Goal: Information Seeking & Learning: Learn about a topic

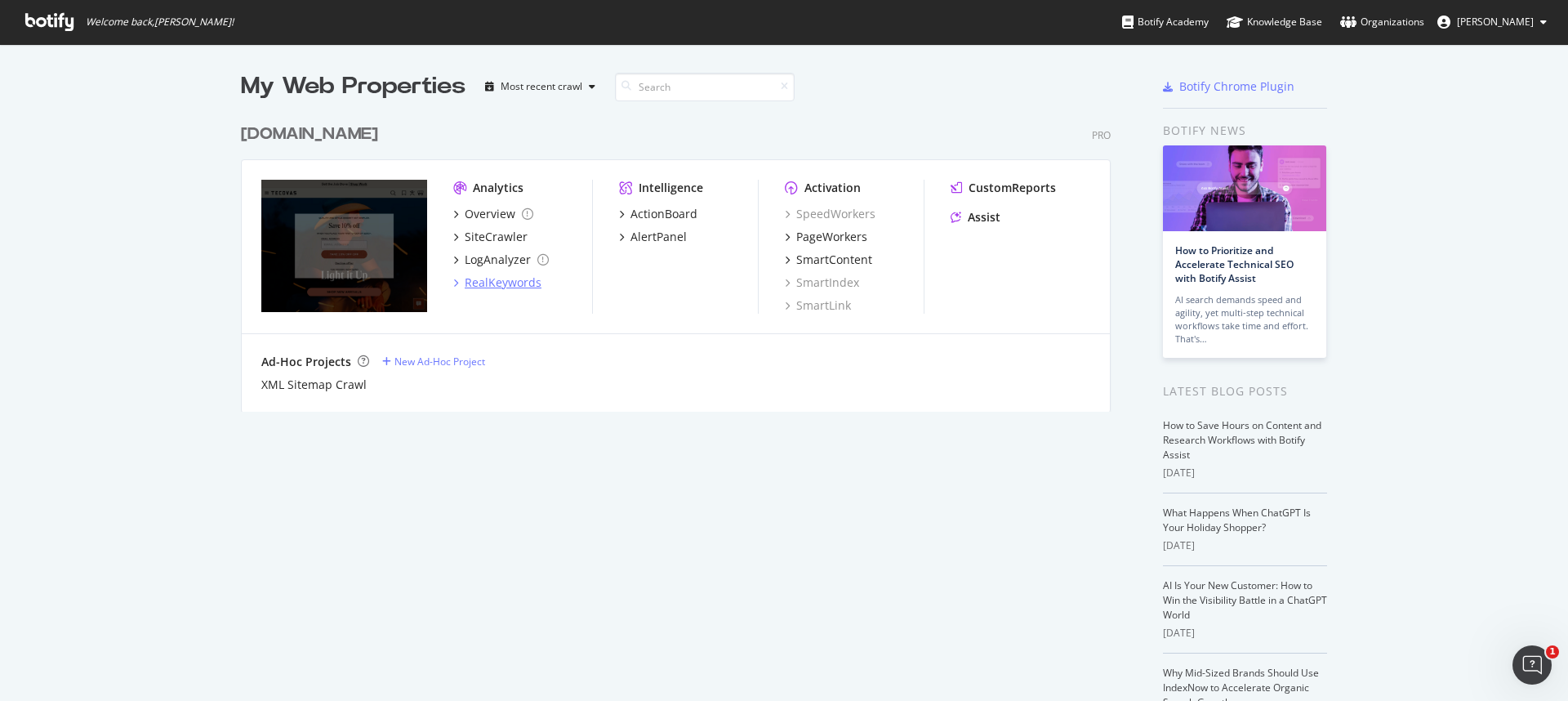
click at [500, 285] on div "RealKeywords" at bounding box center [503, 282] width 77 height 16
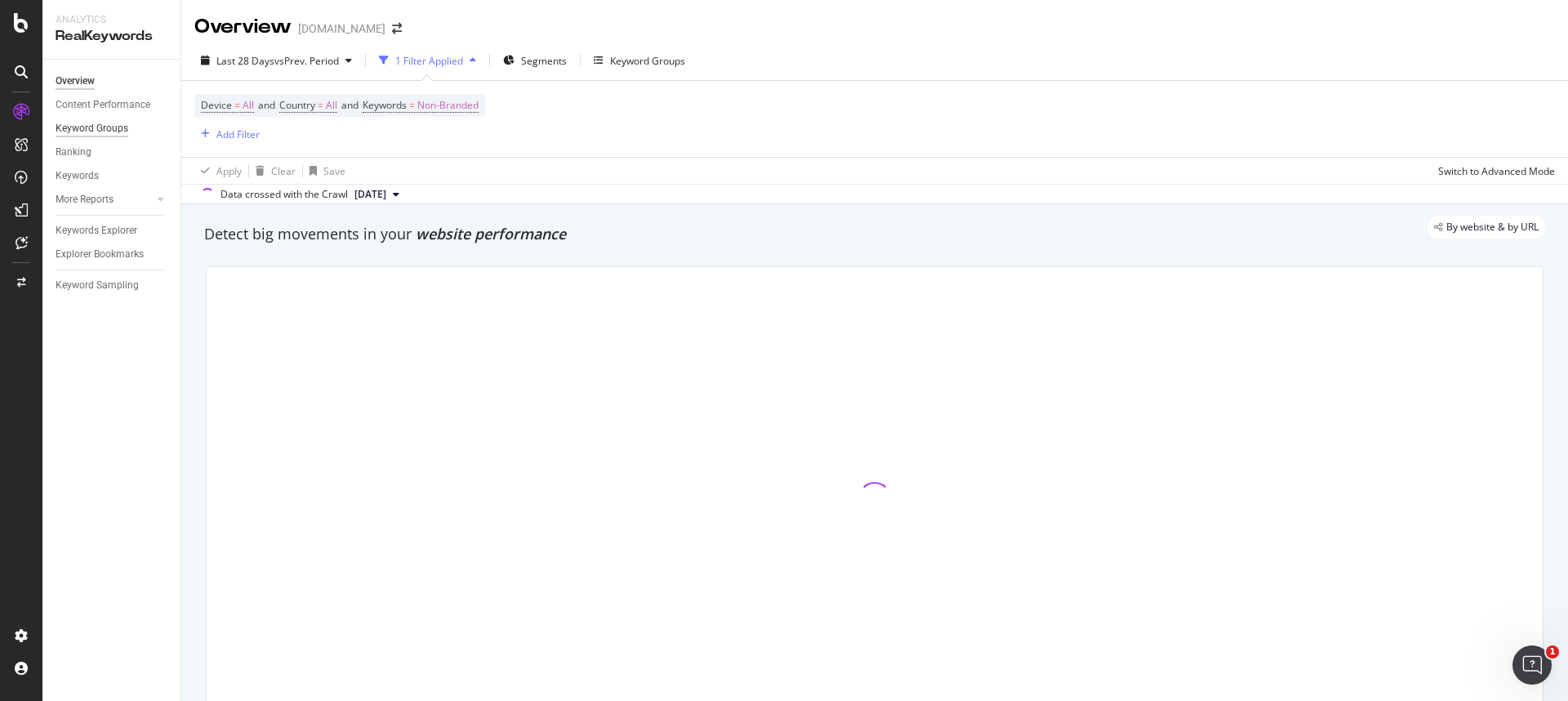
click at [102, 133] on div "Keyword Groups" at bounding box center [91, 129] width 73 height 17
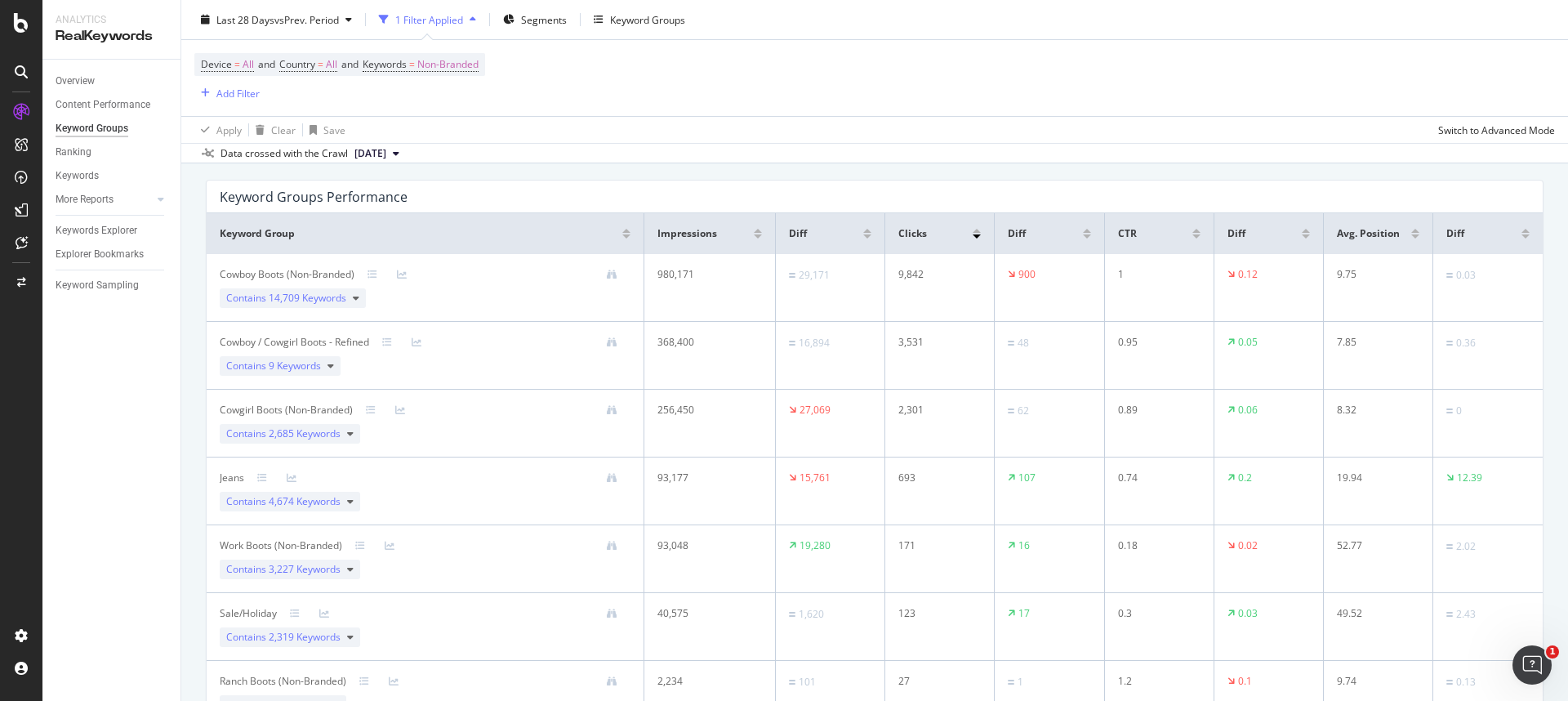
scroll to position [95, 0]
click at [315, 26] on div "Last 28 Days vs Prev. Period" at bounding box center [276, 19] width 164 height 24
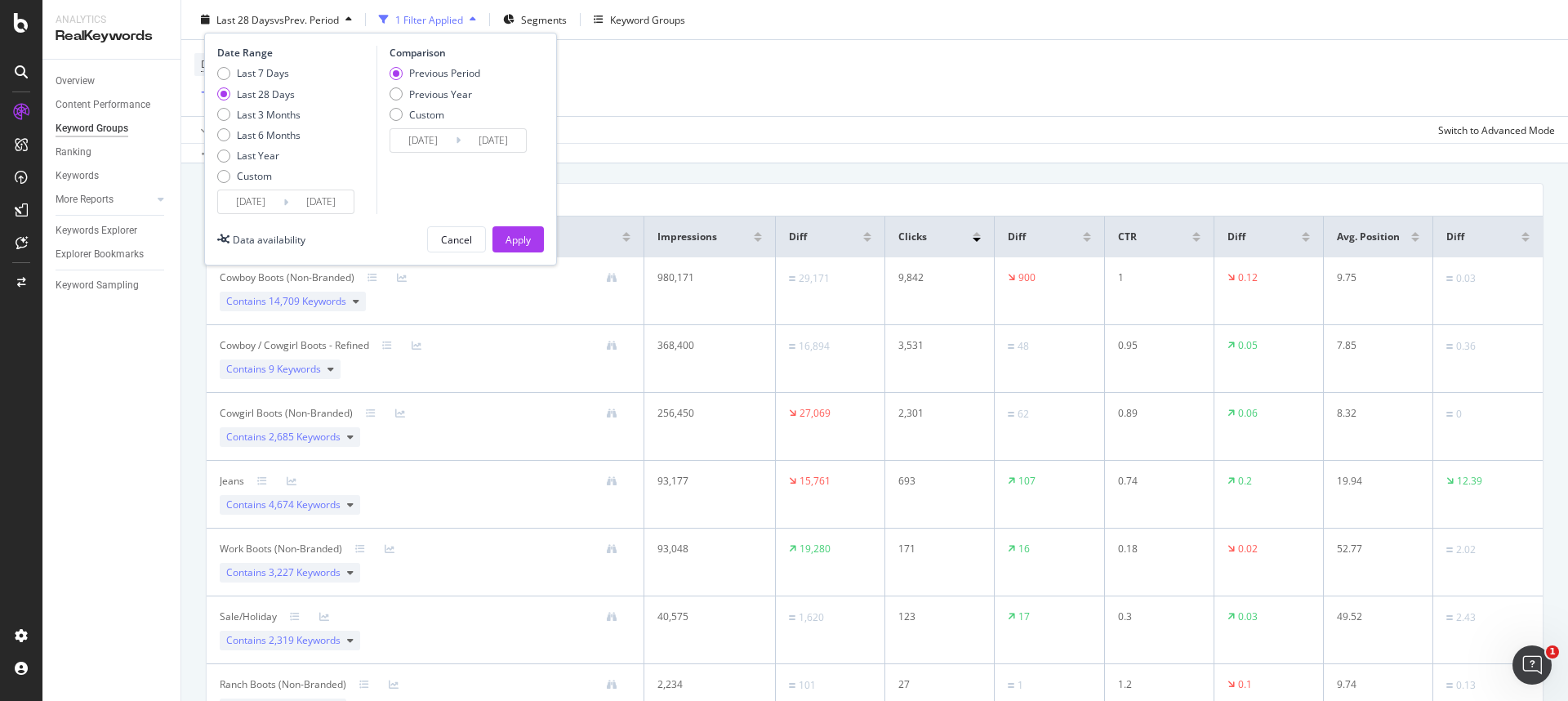
click at [252, 208] on input "[DATE]" at bounding box center [250, 202] width 65 height 23
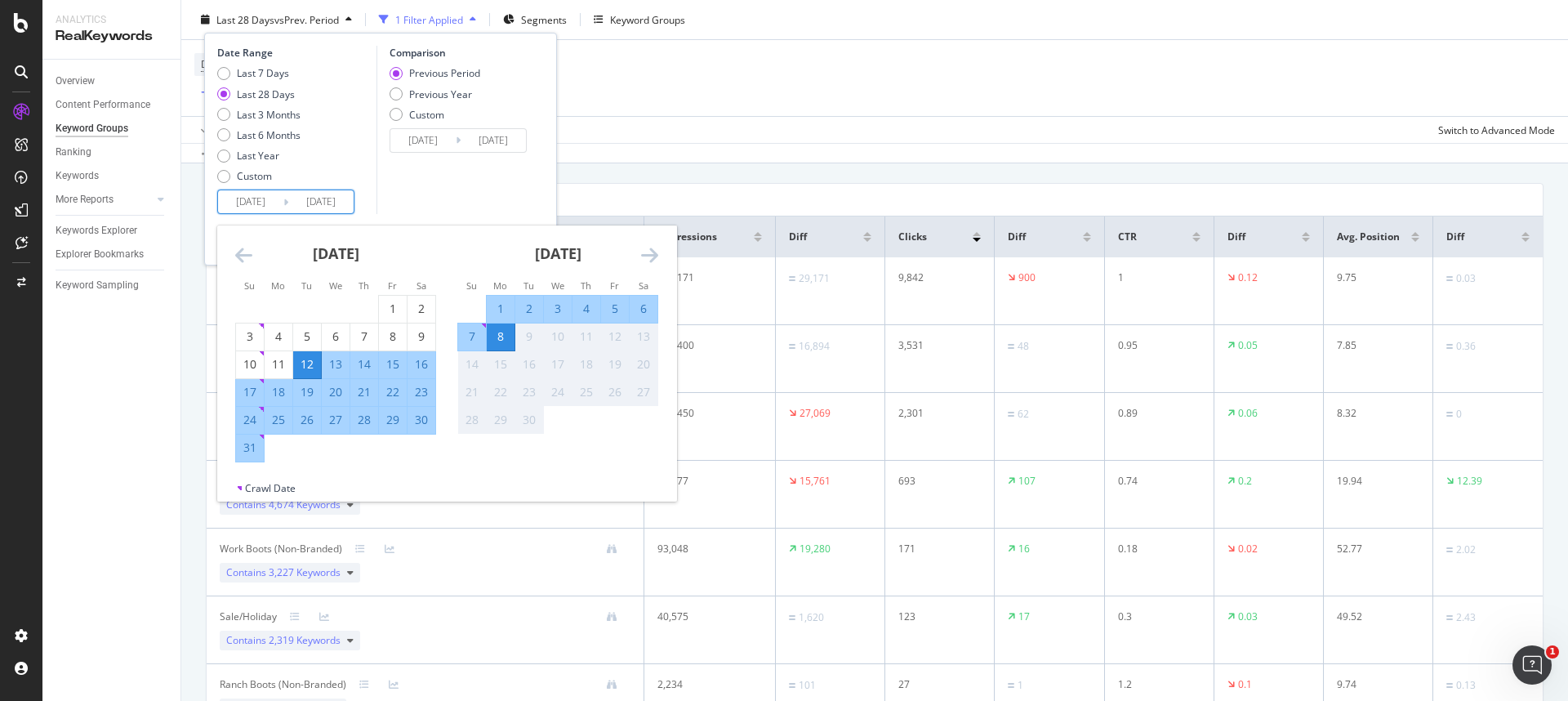
drag, startPoint x: 395, startPoint y: 304, endPoint x: 344, endPoint y: 356, distance: 72.8
click at [395, 304] on div "1" at bounding box center [392, 308] width 28 height 16
type input "[DATE]"
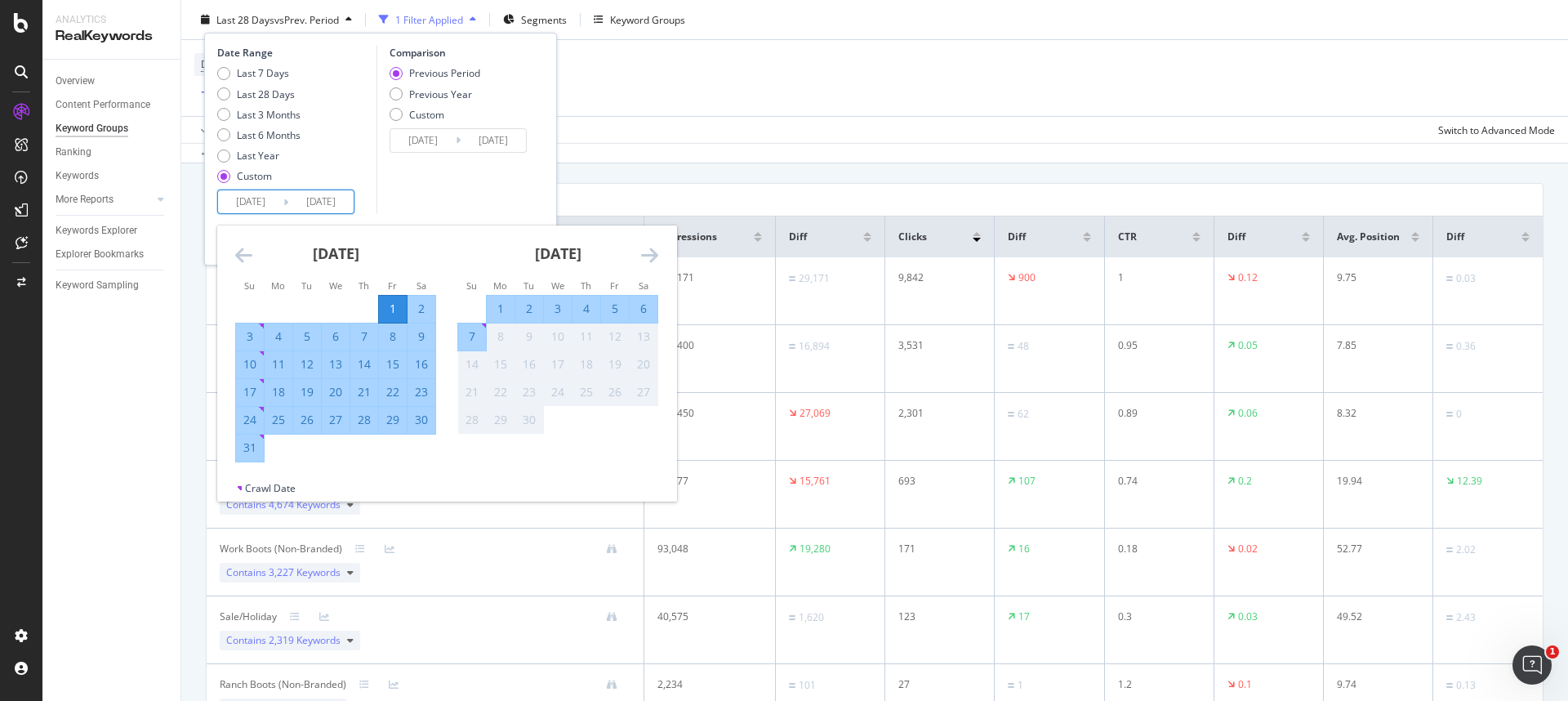
click at [241, 453] on div "31" at bounding box center [250, 447] width 28 height 16
type input "[DATE]"
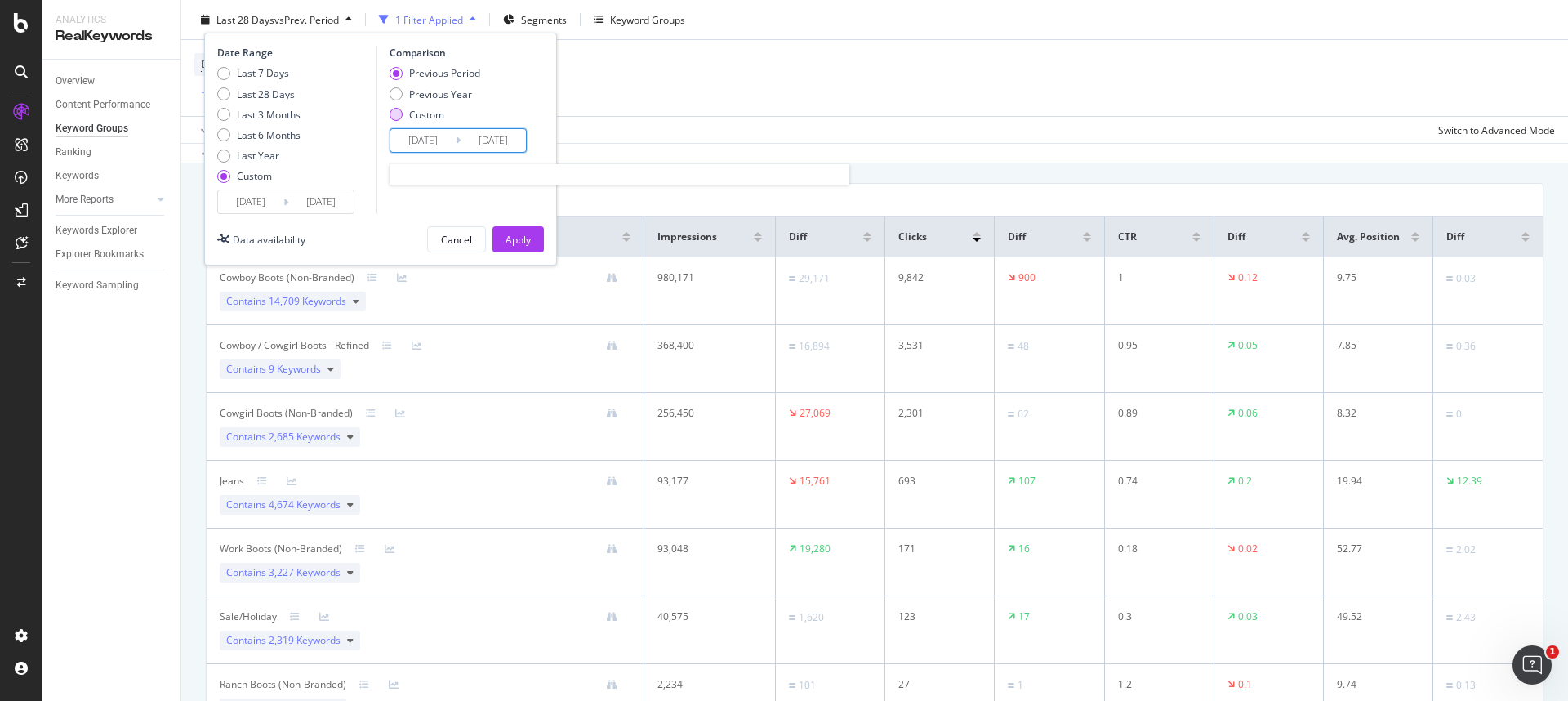
drag, startPoint x: 465, startPoint y: 138, endPoint x: 463, endPoint y: 119, distance: 19.1
click at [465, 138] on input "[DATE]" at bounding box center [492, 141] width 65 height 23
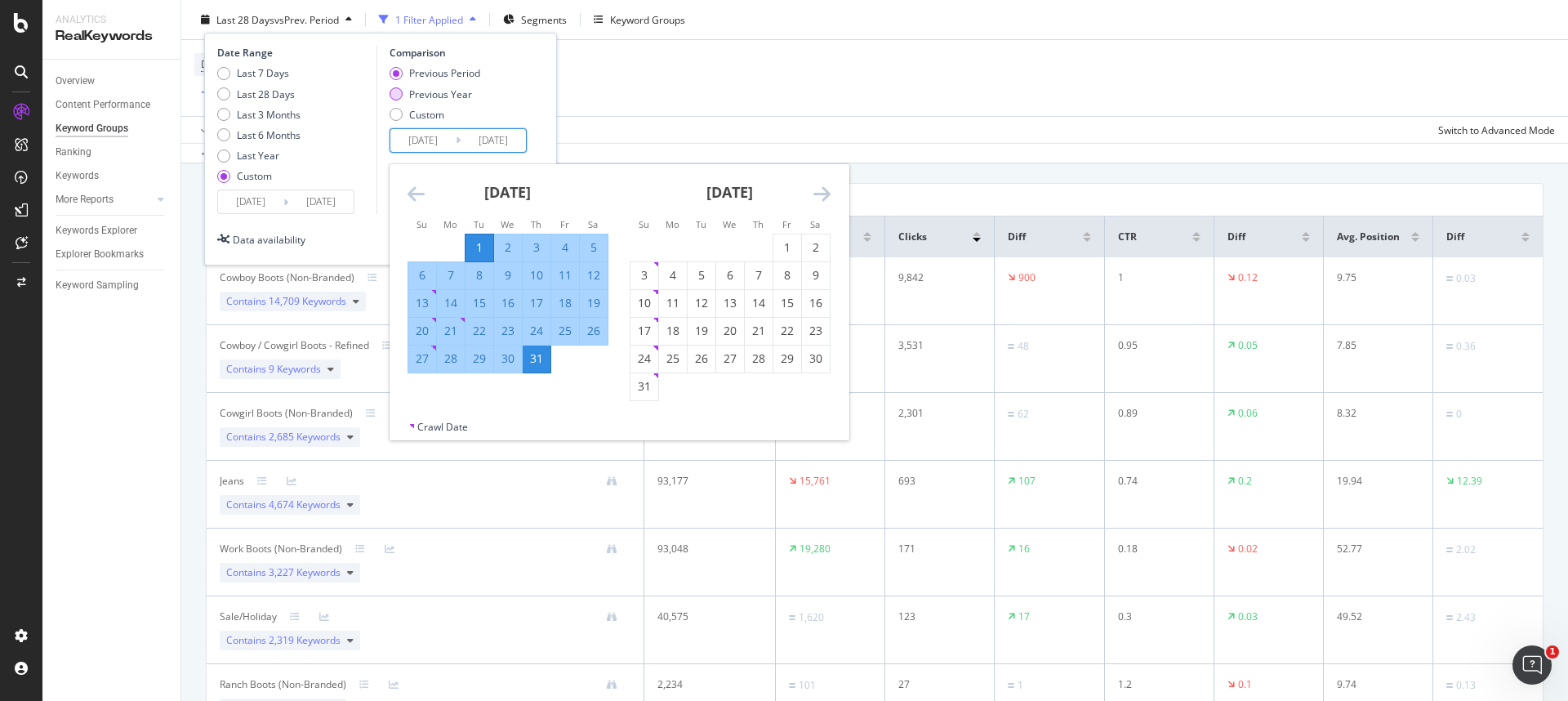
click at [462, 99] on div "Previous Year" at bounding box center [440, 93] width 63 height 14
type input "[DATE]"
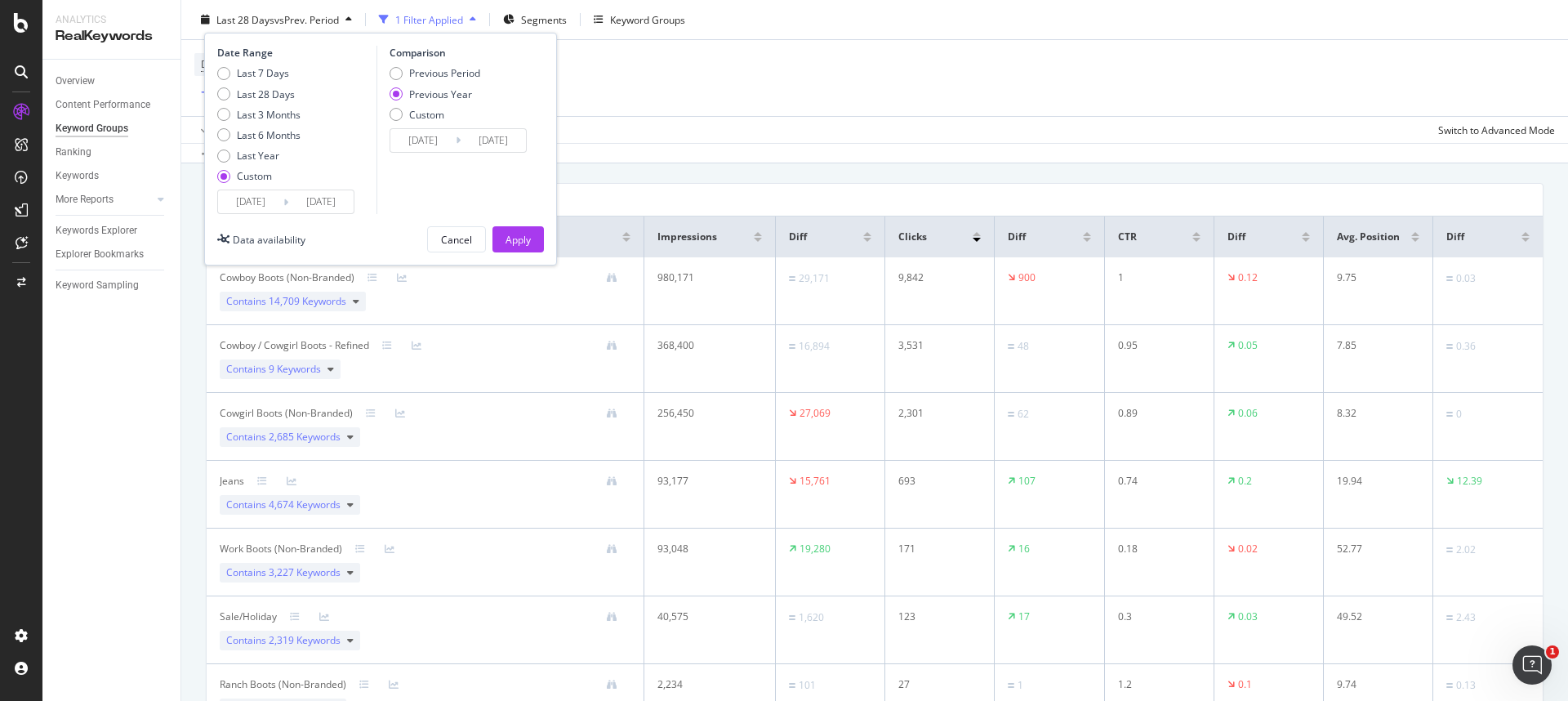
click at [450, 145] on input "[DATE]" at bounding box center [423, 141] width 65 height 23
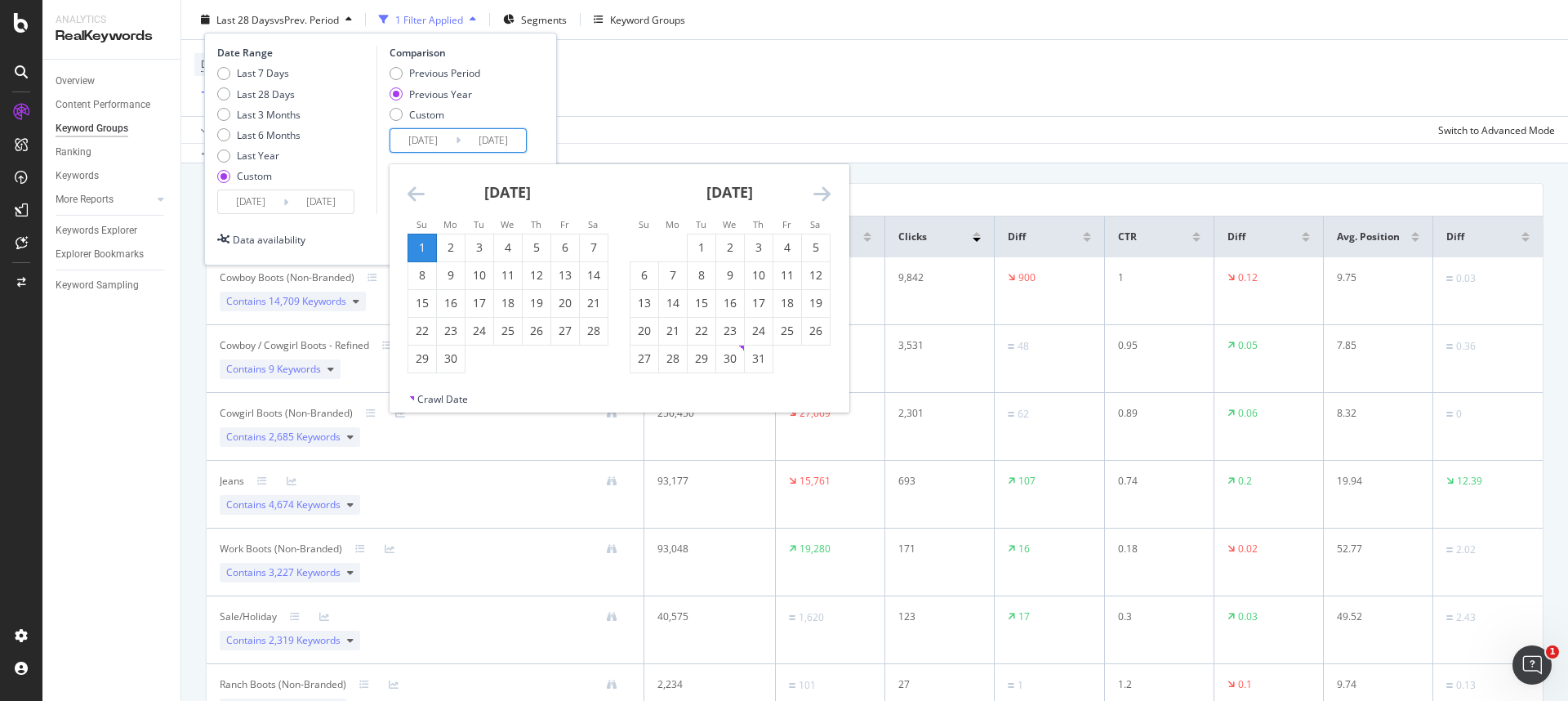
click at [421, 191] on icon "Move backward to switch to the previous month." at bounding box center [417, 194] width 17 height 19
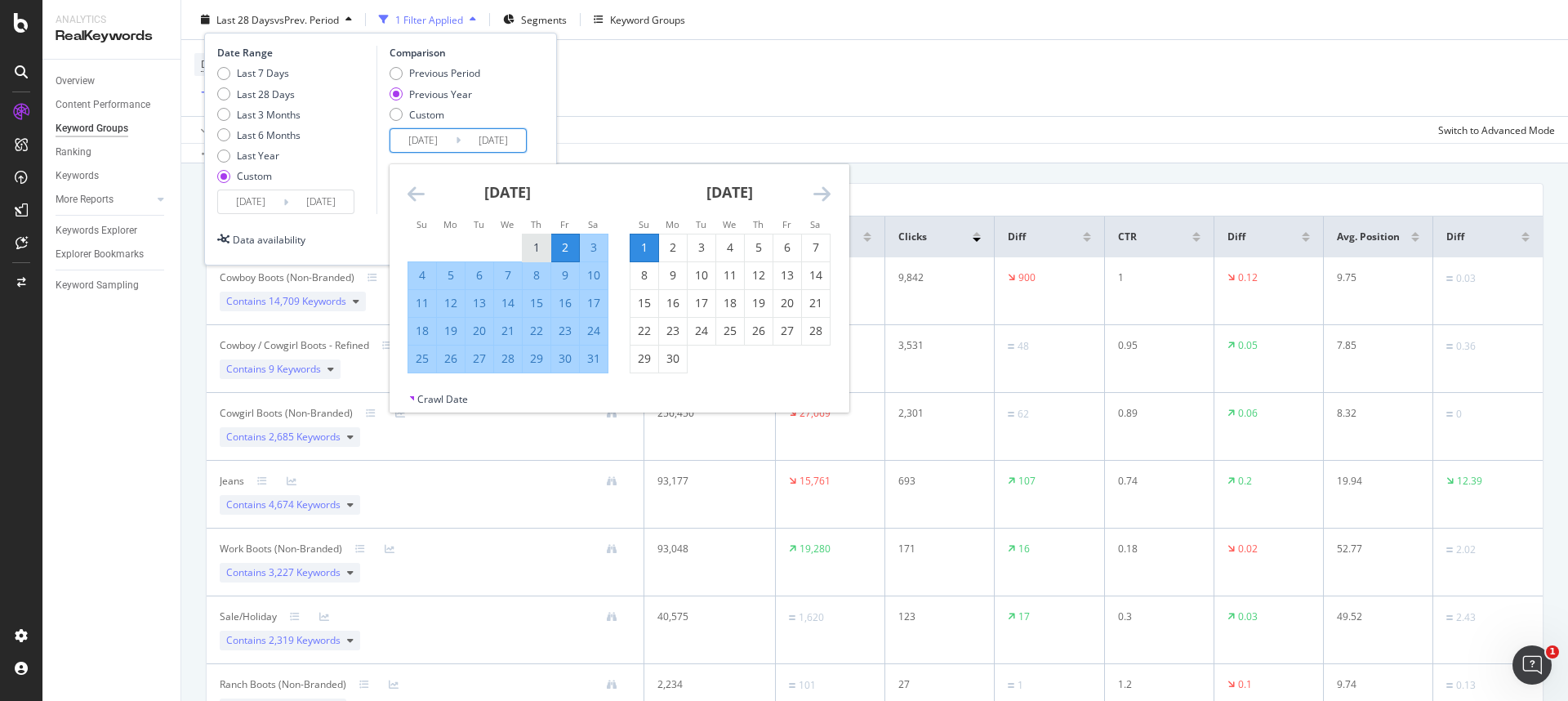
click at [534, 248] on div "1" at bounding box center [536, 247] width 28 height 16
type input "[DATE]"
click at [592, 361] on div "31" at bounding box center [593, 359] width 28 height 16
type input "[DATE]"
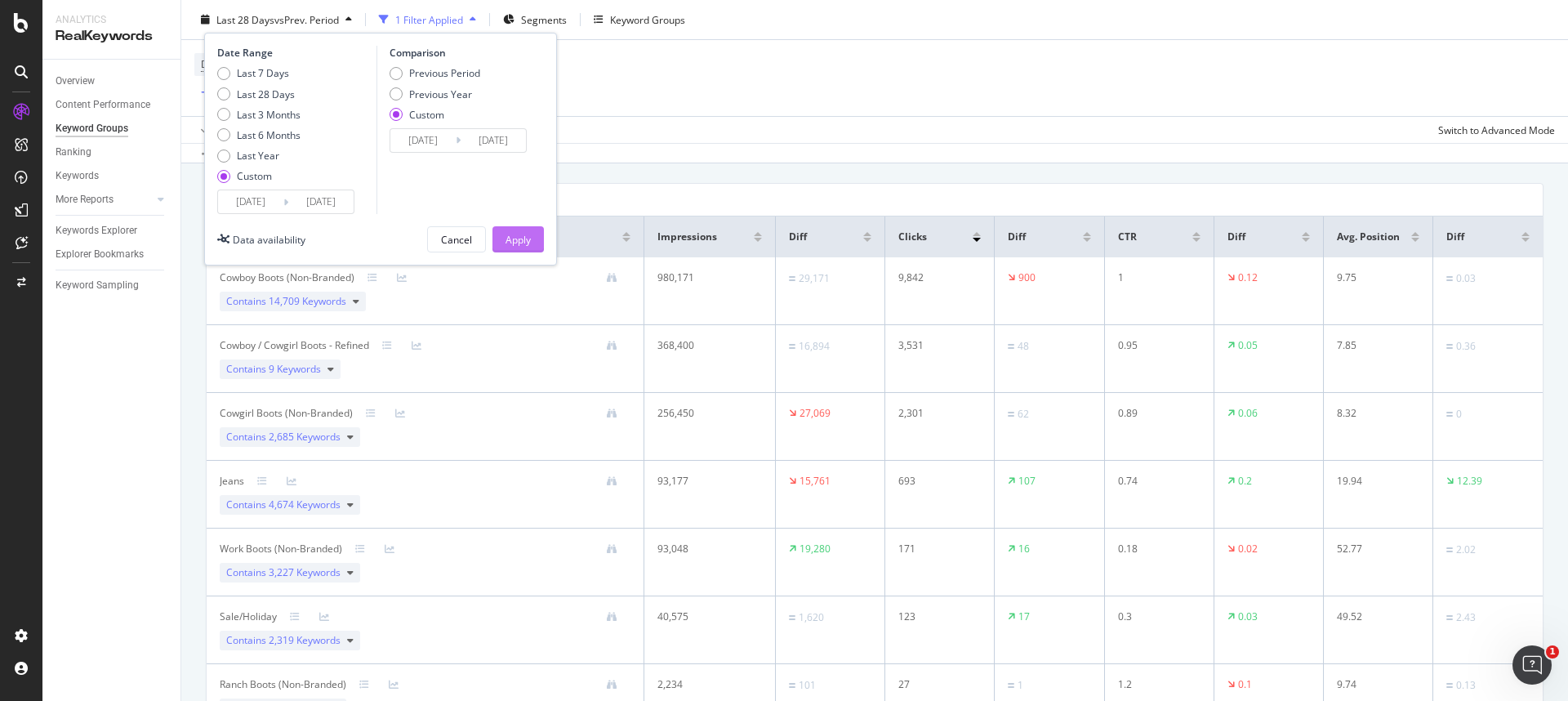
click at [537, 239] on button "Apply" at bounding box center [517, 239] width 51 height 26
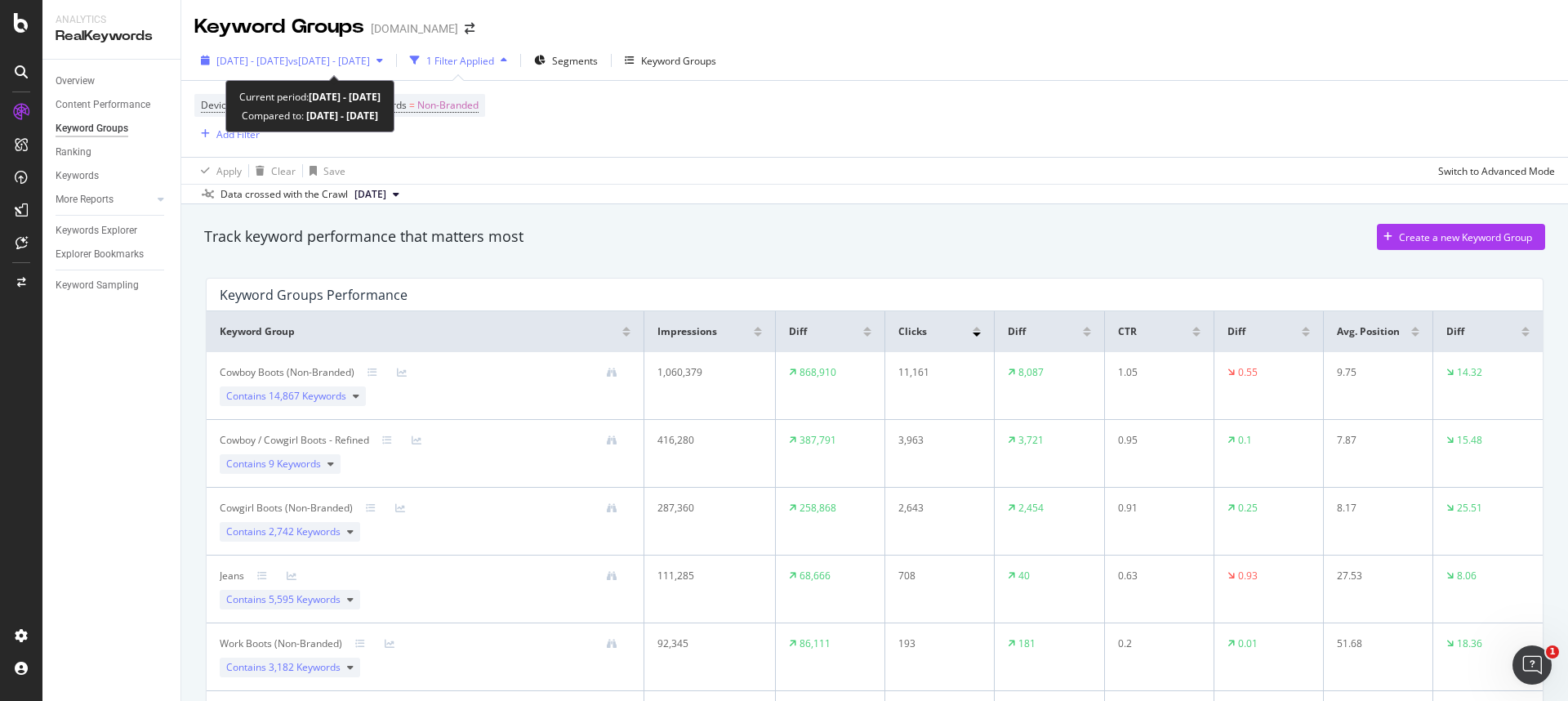
click at [288, 54] on span "[DATE] - [DATE]" at bounding box center [252, 61] width 72 height 14
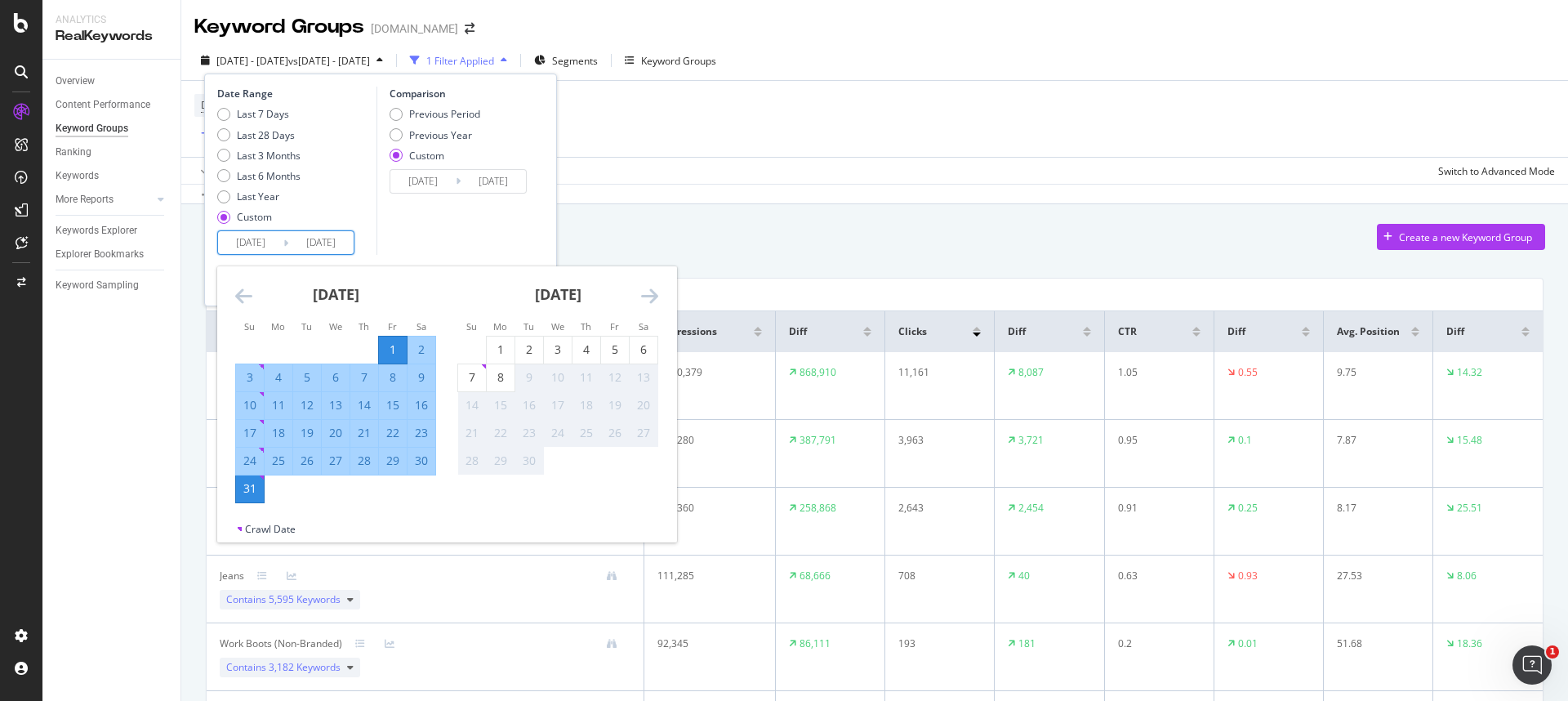
click at [263, 246] on input "[DATE]" at bounding box center [250, 243] width 65 height 23
click at [251, 297] on icon "Move backward to switch to the previous month." at bounding box center [244, 296] width 17 height 19
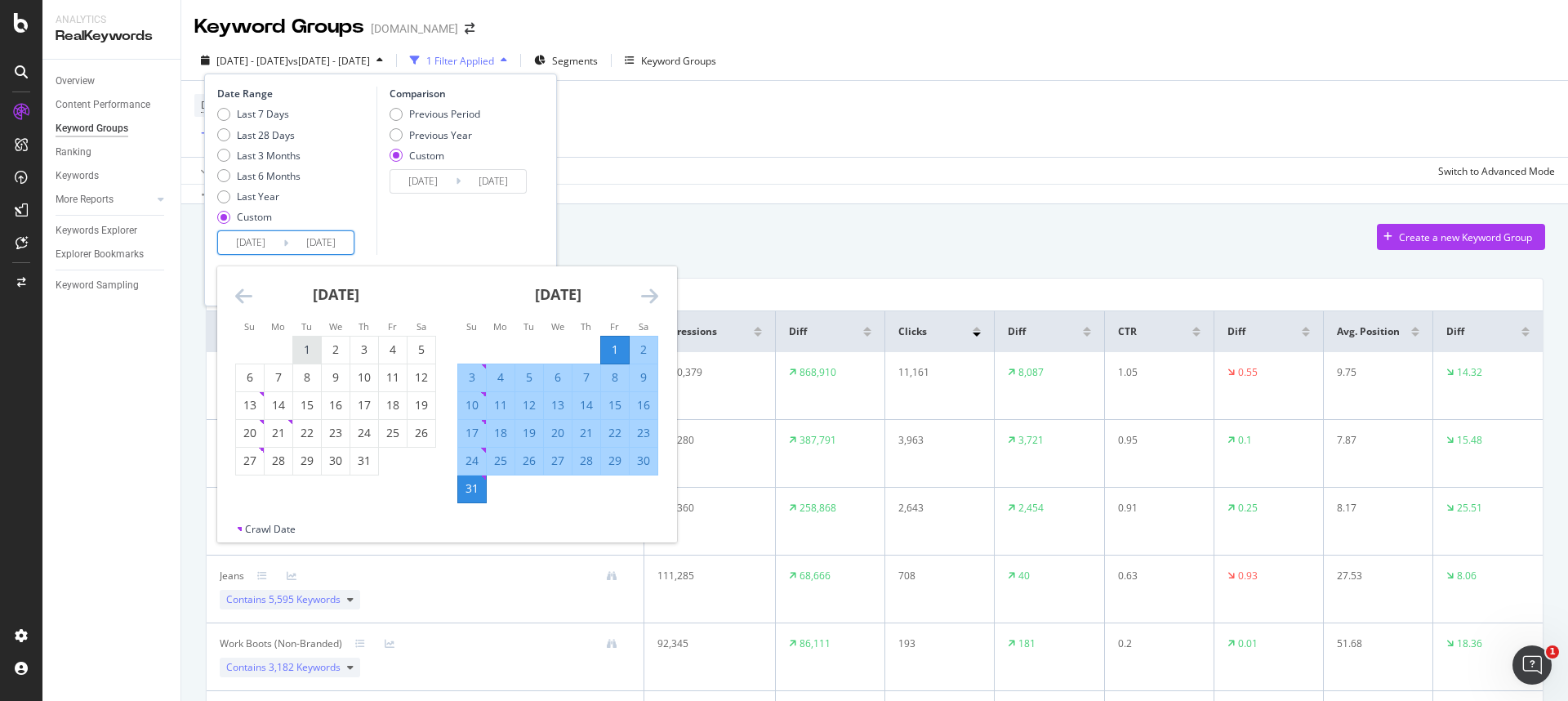
click at [308, 357] on div "1" at bounding box center [307, 349] width 28 height 16
type input "[DATE]"
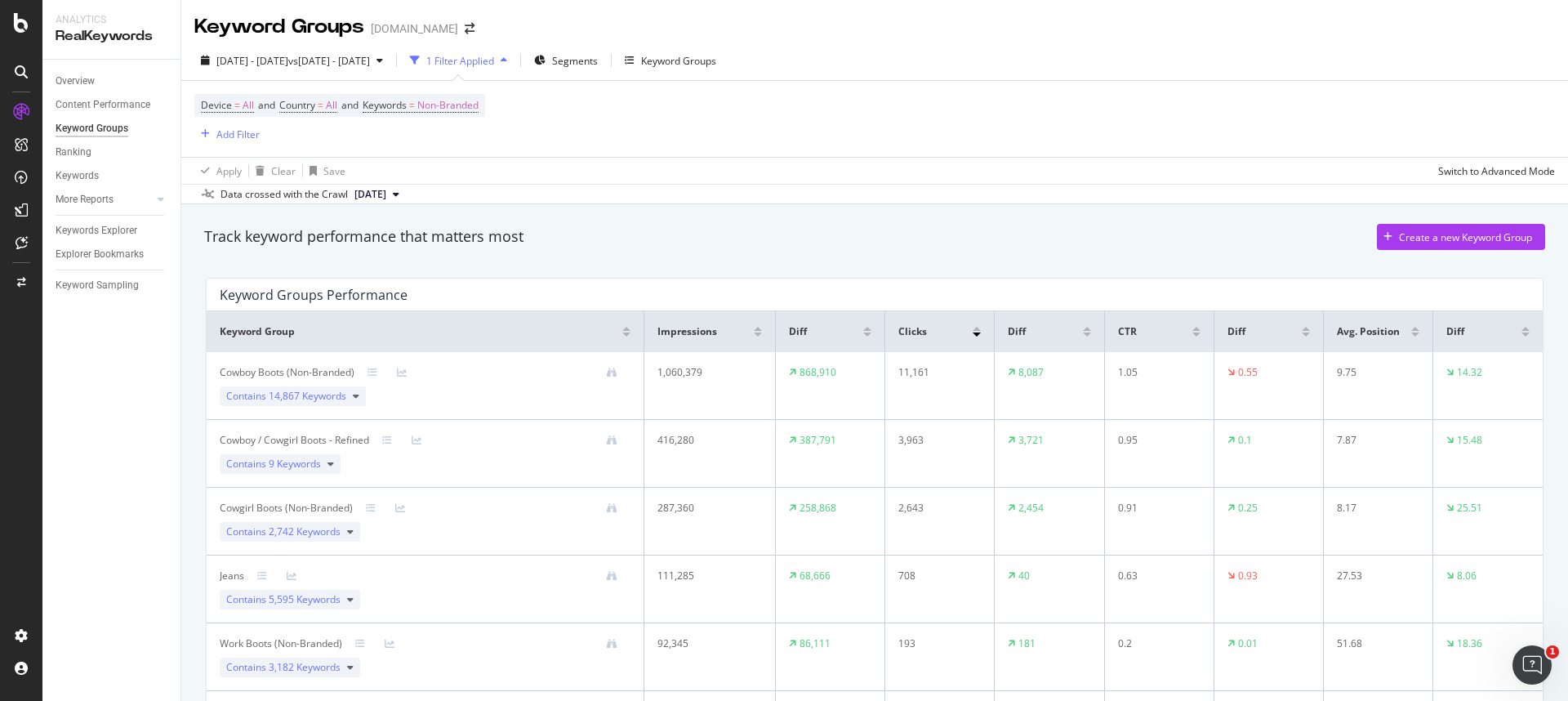
click at [814, 225] on div "Track keyword performance that matters most Create a new Keyword Group" at bounding box center [875, 237] width 1341 height 26
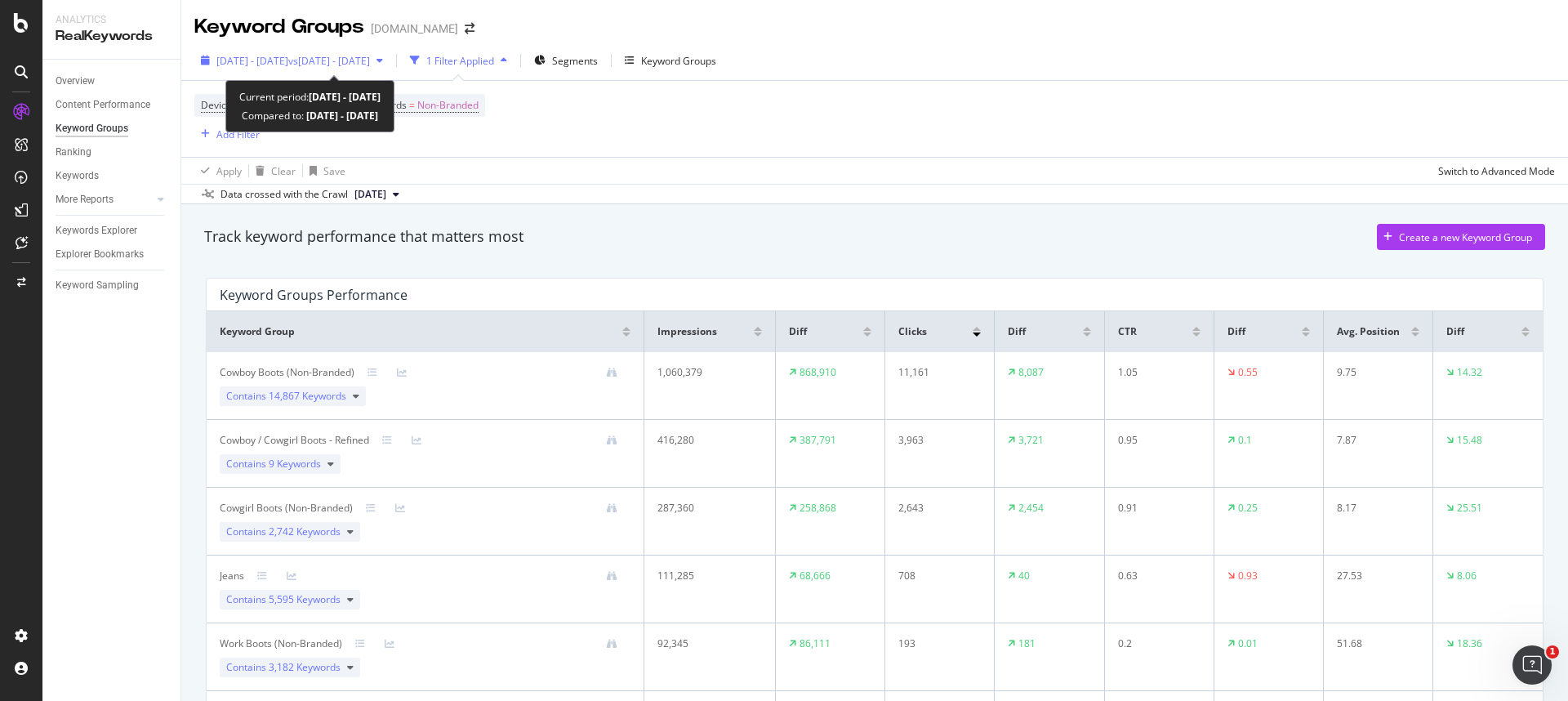
click at [348, 65] on span "vs [DATE] - [DATE]" at bounding box center [329, 61] width 81 height 14
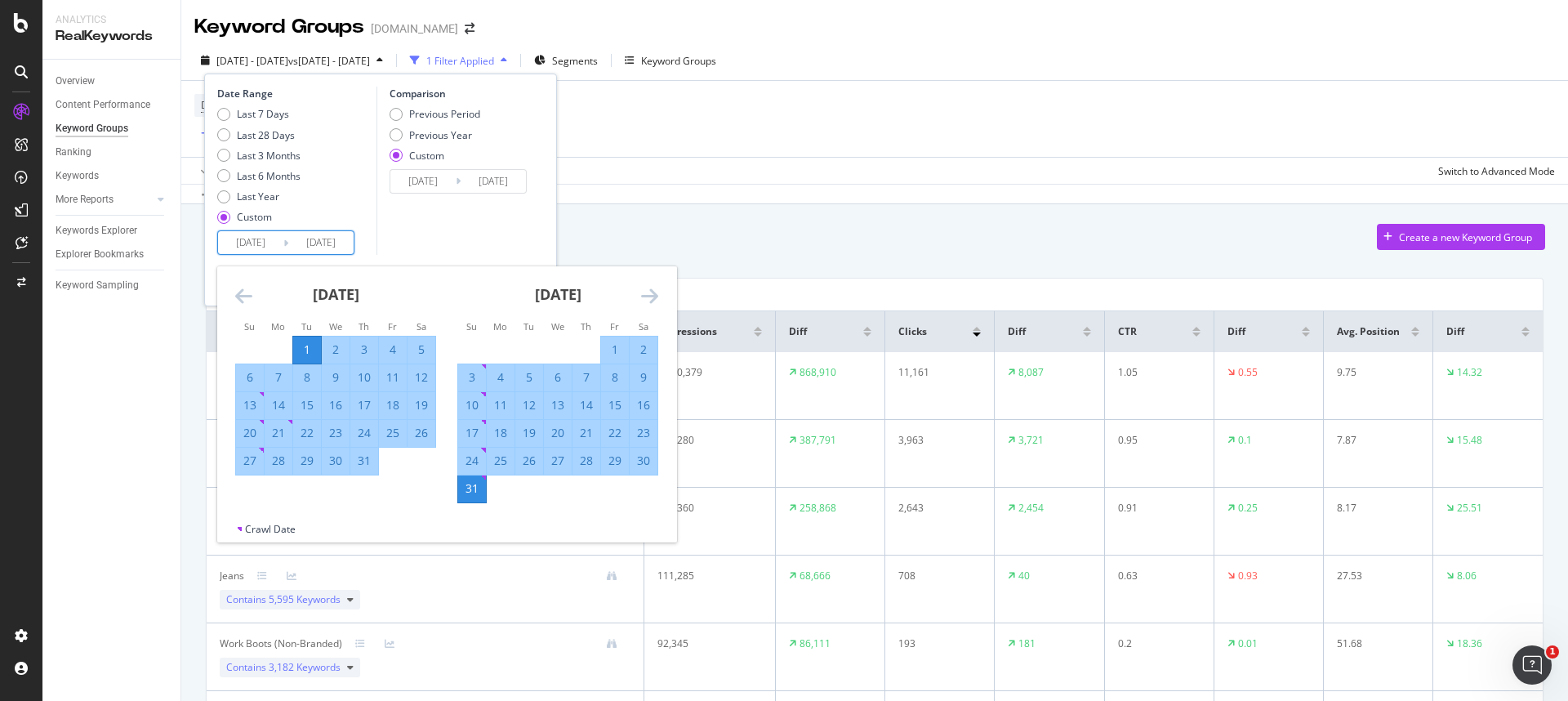
click at [275, 251] on input "[DATE]" at bounding box center [250, 243] width 65 height 23
click at [429, 239] on div "Comparison Previous Period Previous Year Custom [DATE] Navigate forward to inte…" at bounding box center [455, 171] width 155 height 169
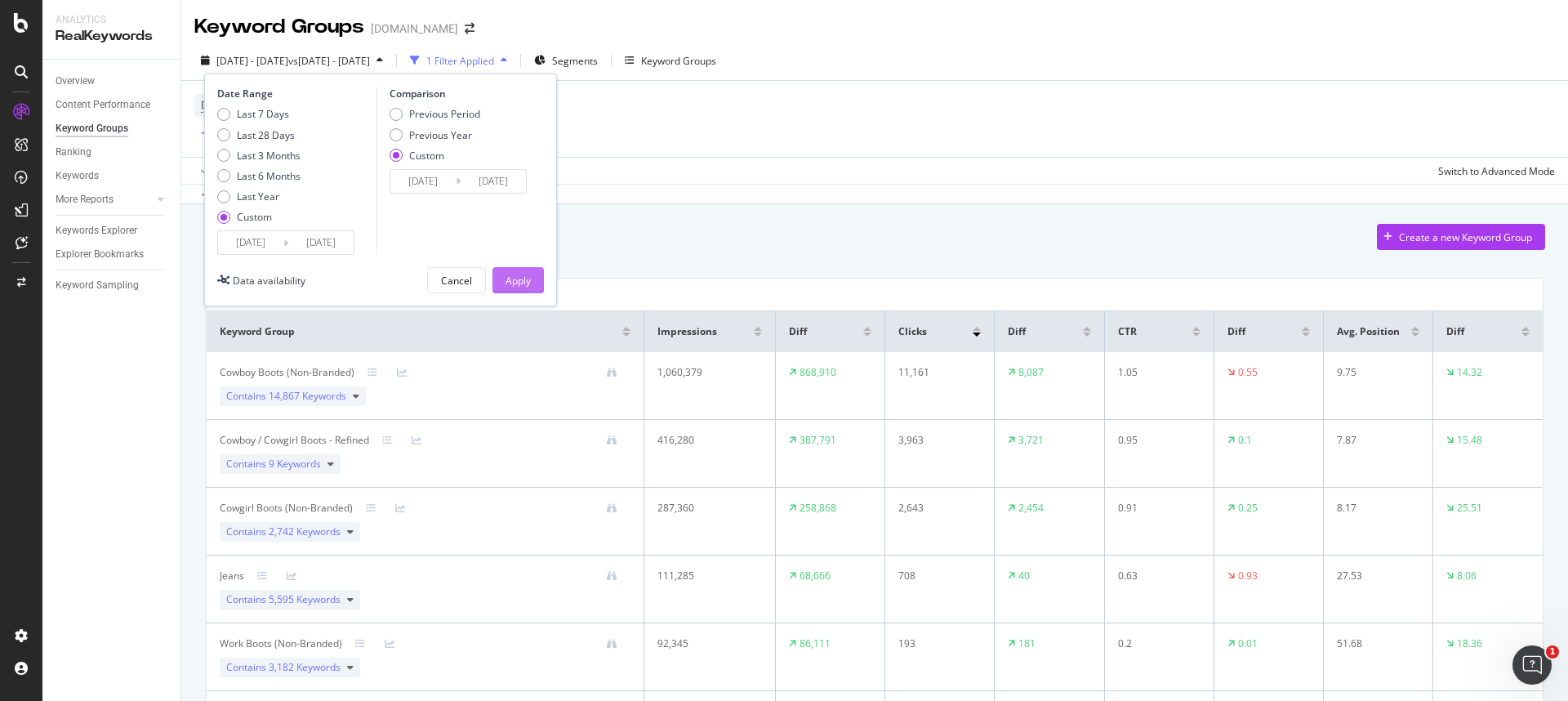
click at [497, 281] on button "Apply" at bounding box center [517, 280] width 51 height 26
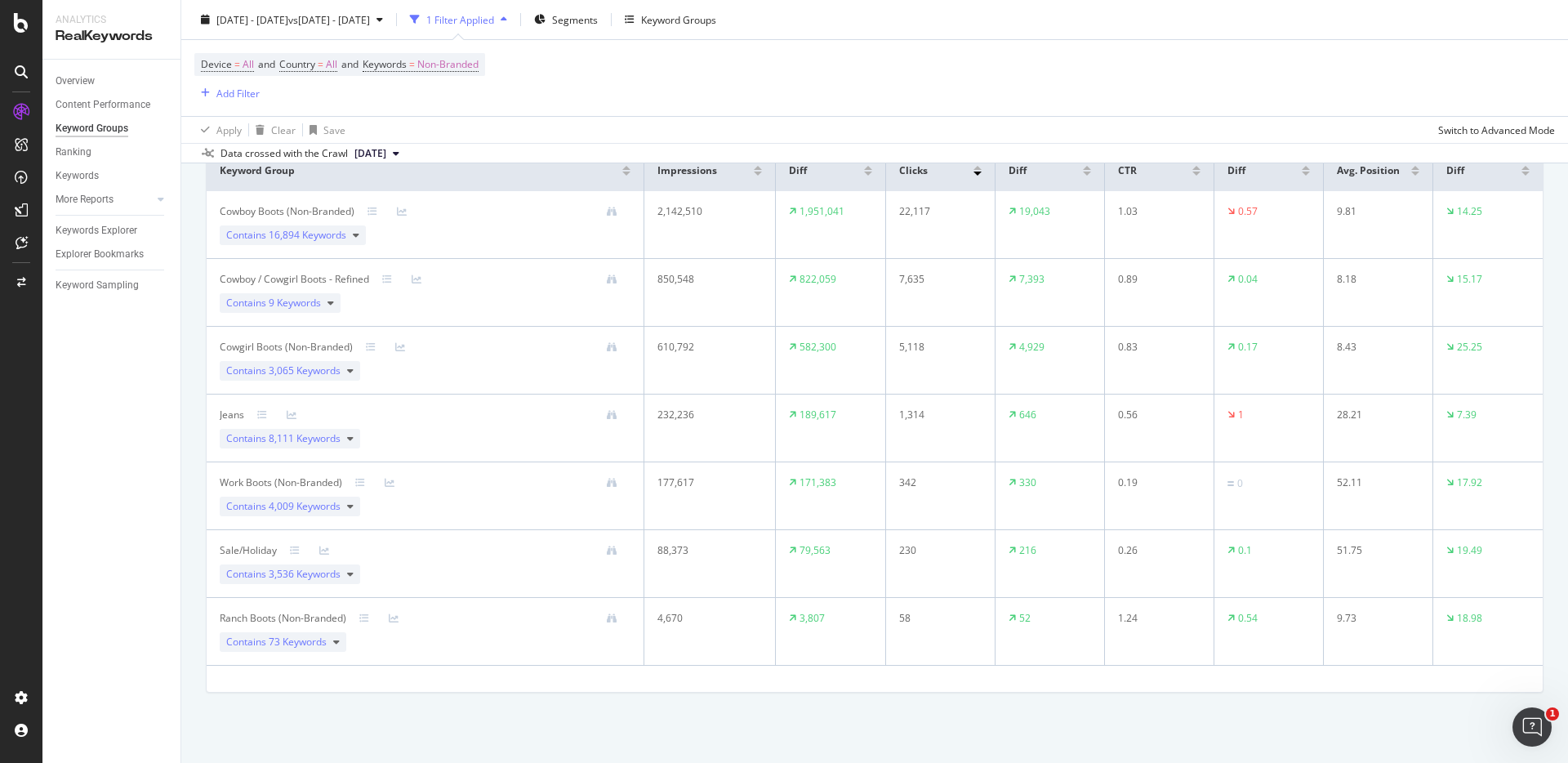
scroll to position [161, 0]
